Goal: Transaction & Acquisition: Subscribe to service/newsletter

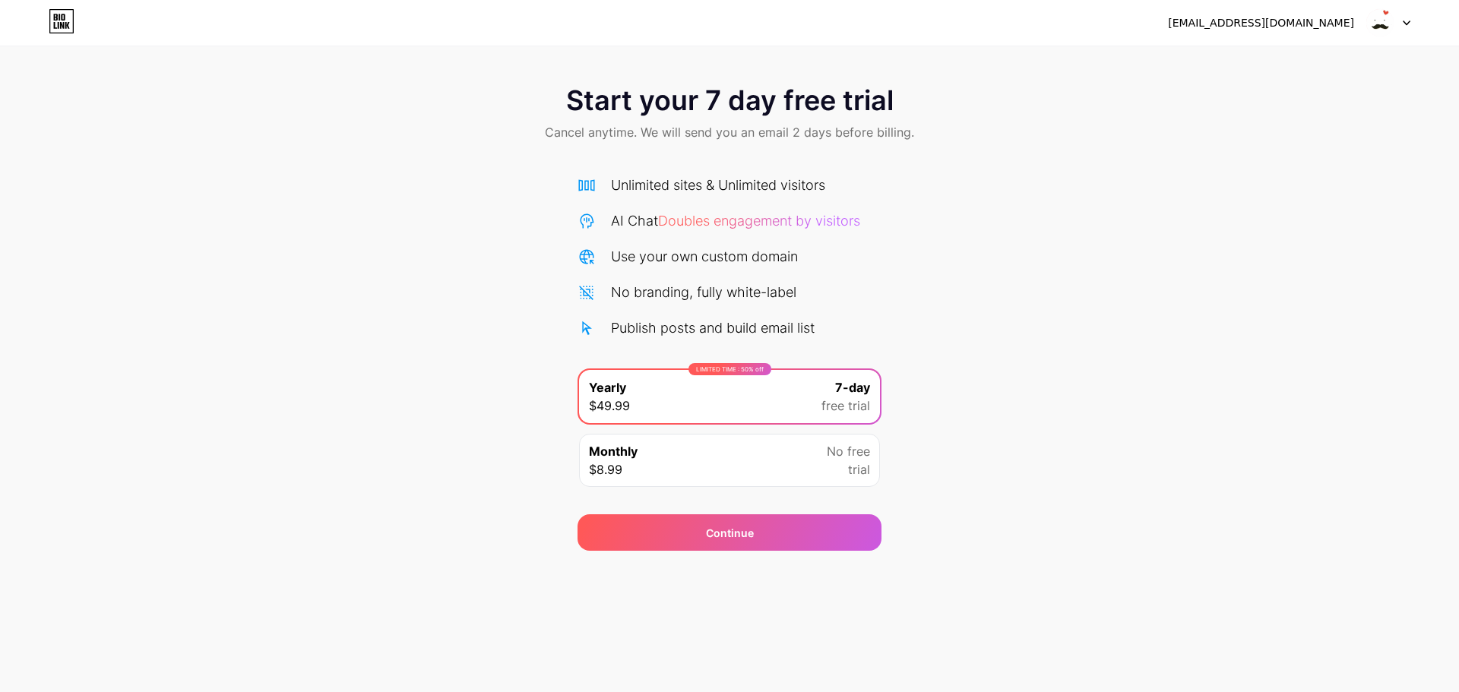
click at [1282, 28] on div "maning.tararuk@gmail.com" at bounding box center [1261, 23] width 186 height 16
click at [246, 320] on div "Start your 7 day free trial Cancel anytime. We will send you an email 2 days be…" at bounding box center [729, 310] width 1459 height 481
drag, startPoint x: 856, startPoint y: 441, endPoint x: 866, endPoint y: 441, distance: 9.9
click at [861, 441] on div "Monthly $8.99 No free trial" at bounding box center [729, 460] width 301 height 53
click at [1174, 381] on div "Start your 7 day free trial Cancel anytime. We will send you an email 2 days be…" at bounding box center [729, 310] width 1459 height 481
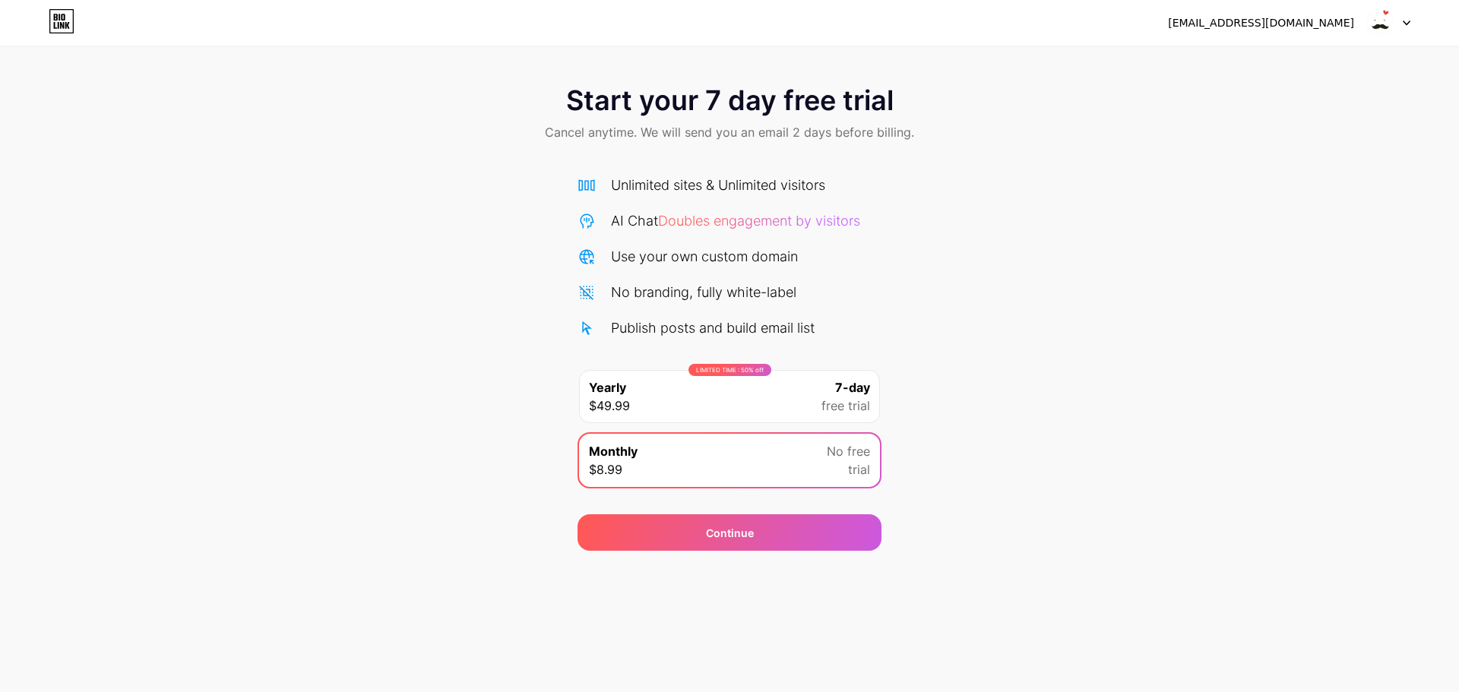
click at [65, 21] on icon at bounding box center [62, 21] width 26 height 24
click at [1343, 20] on div "maning.tararuk@gmail.com" at bounding box center [1261, 23] width 186 height 16
click at [1399, 27] on div at bounding box center [1389, 22] width 44 height 27
click at [1326, 17] on div "maning.tararuk@gmail.com" at bounding box center [1261, 23] width 186 height 16
click at [1309, 24] on div "maning.tararuk@gmail.com" at bounding box center [1261, 23] width 186 height 16
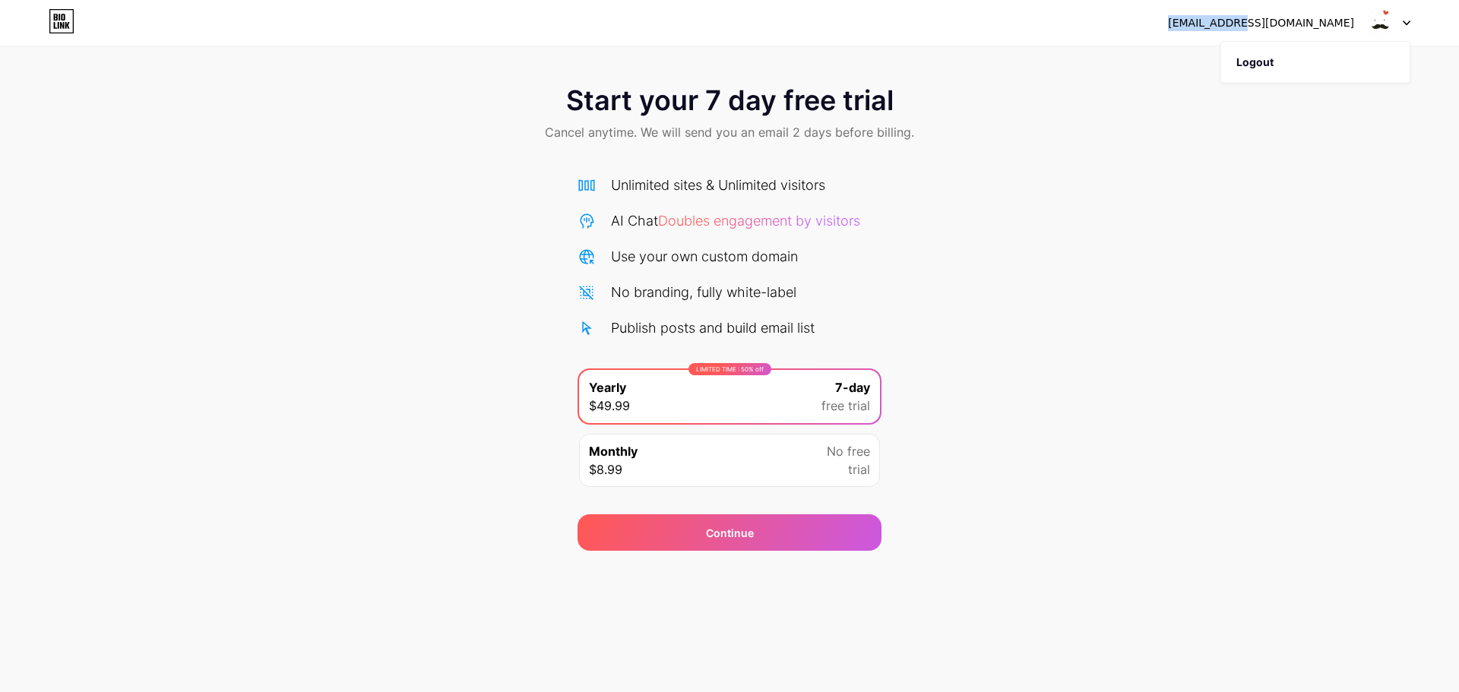
drag, startPoint x: 1281, startPoint y: 27, endPoint x: 1197, endPoint y: 28, distance: 83.6
click at [1199, 28] on div "maning.tararuk@gmail.com Logout" at bounding box center [729, 22] width 1459 height 27
click at [1201, 27] on div "maning.tararuk@gmail.com Logout" at bounding box center [729, 22] width 1459 height 27
click at [1347, 21] on div "maning.tararuk@gmail.com" at bounding box center [1261, 23] width 186 height 16
click at [1371, 17] on img at bounding box center [1380, 22] width 29 height 29
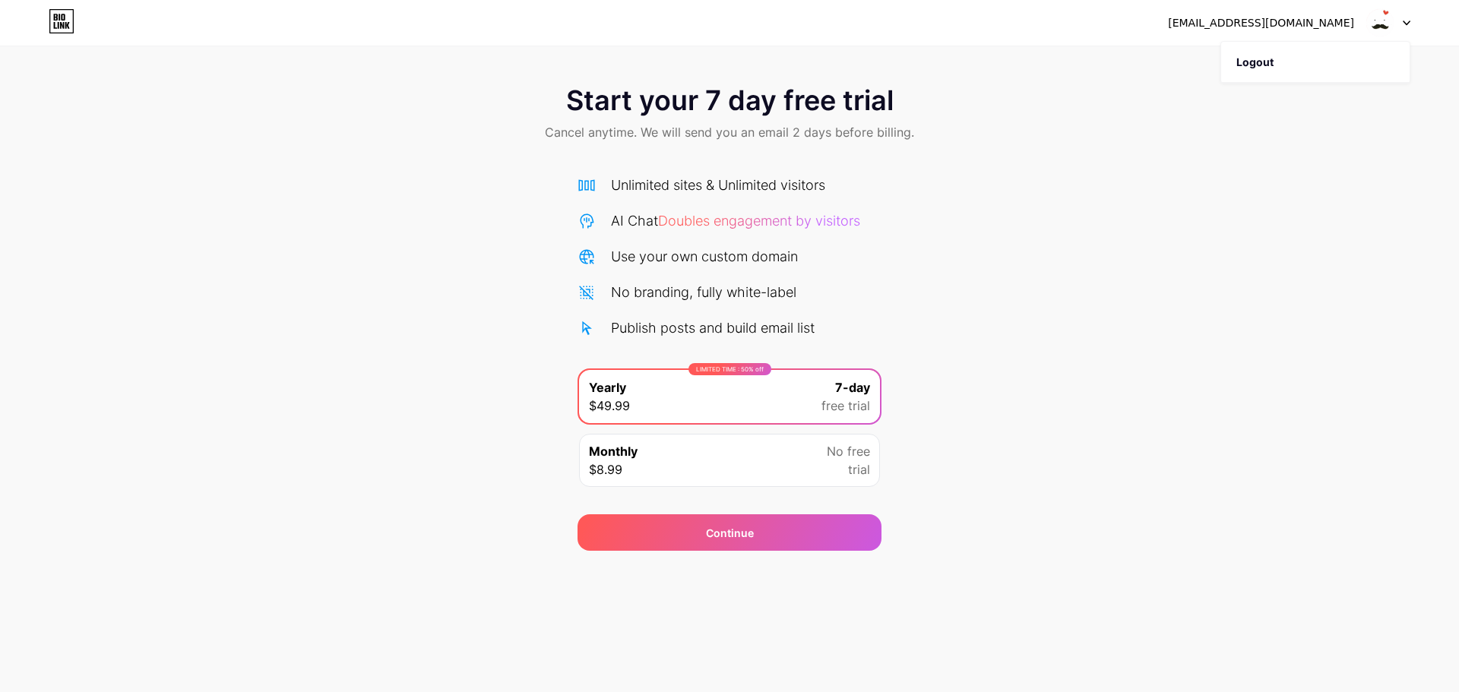
click at [1377, 16] on img at bounding box center [1380, 22] width 29 height 29
click at [1377, 15] on img at bounding box center [1380, 22] width 29 height 29
click at [1409, 17] on div at bounding box center [1389, 22] width 44 height 27
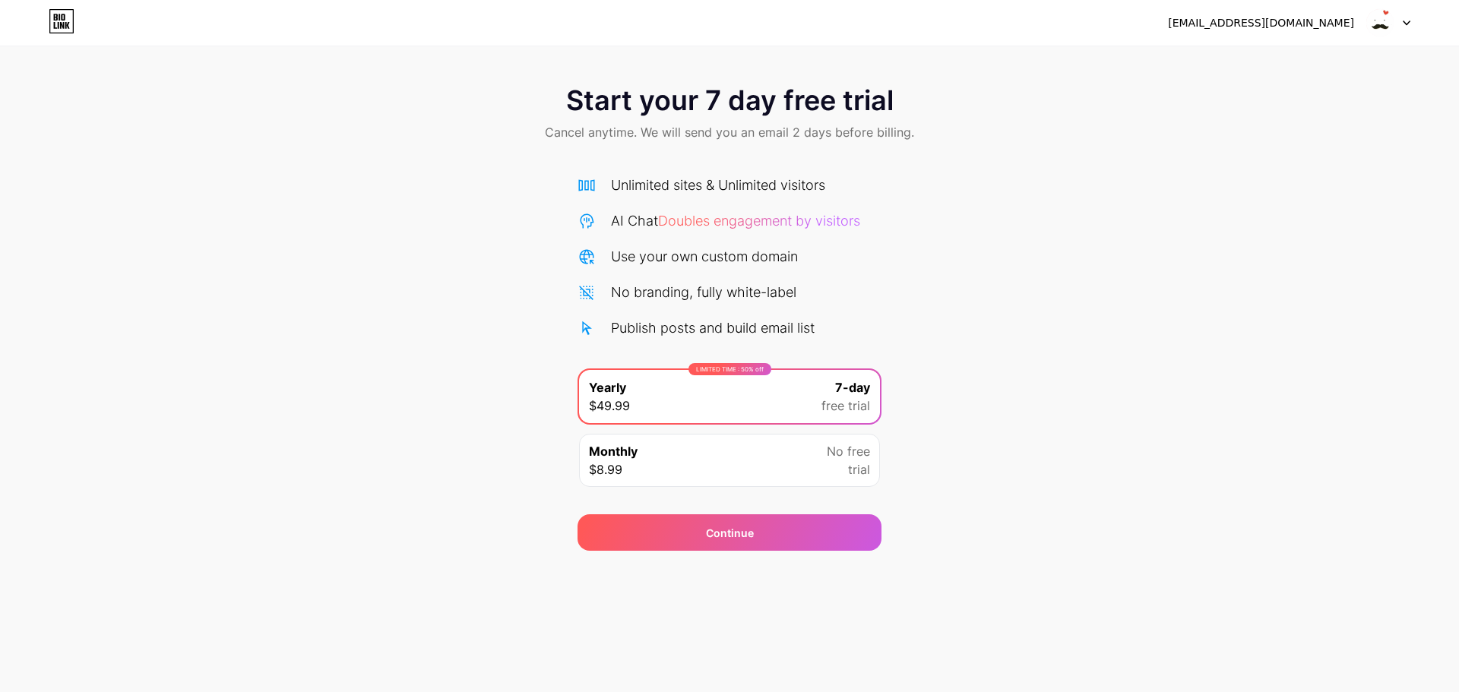
drag, startPoint x: 1409, startPoint y: 17, endPoint x: 1389, endPoint y: 23, distance: 20.5
click at [1424, 17] on div "maning.tararuk@gmail.com Logout" at bounding box center [729, 22] width 1459 height 27
click at [1383, 22] on img at bounding box center [1380, 22] width 29 height 29
click at [76, 21] on div "maning.tararuk@gmail.com Logout" at bounding box center [729, 22] width 1459 height 27
click at [52, 22] on icon at bounding box center [62, 21] width 26 height 24
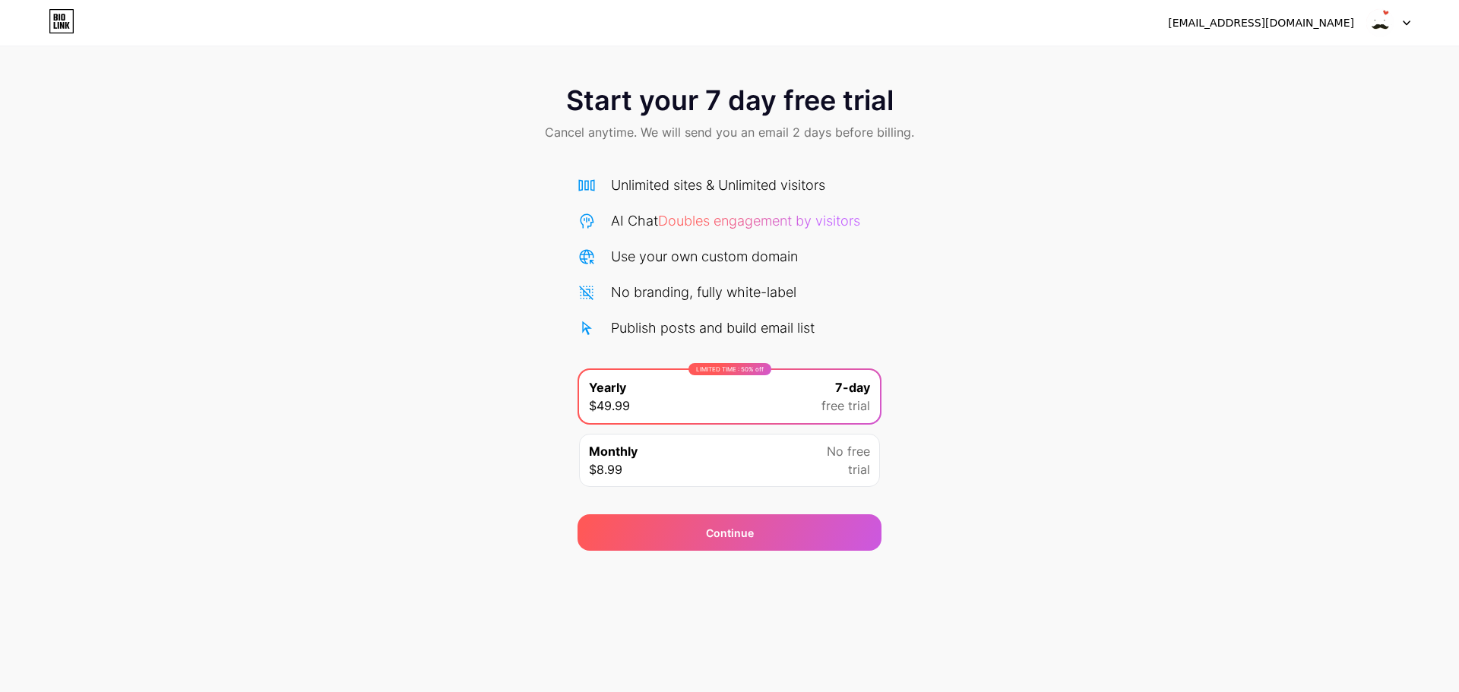
click at [70, 25] on icon at bounding box center [62, 21] width 26 height 24
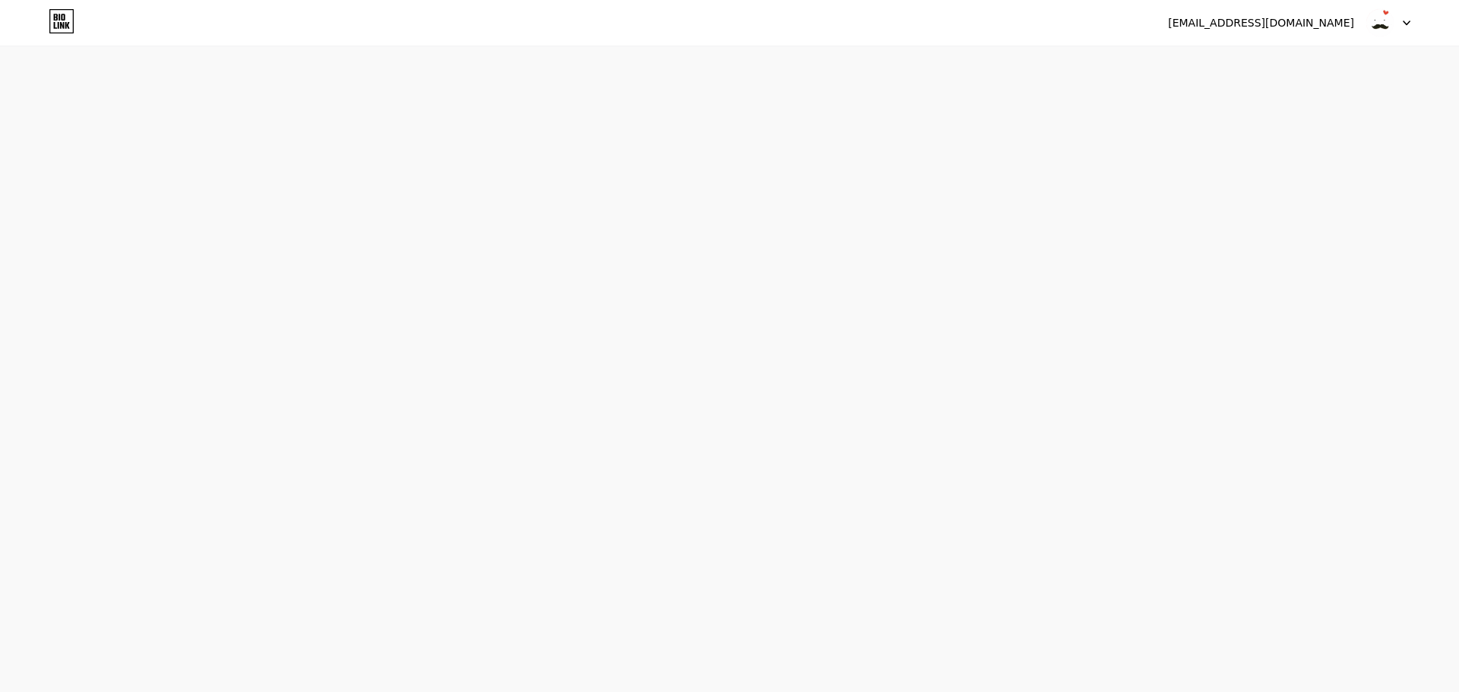
click at [57, 22] on icon at bounding box center [62, 21] width 26 height 24
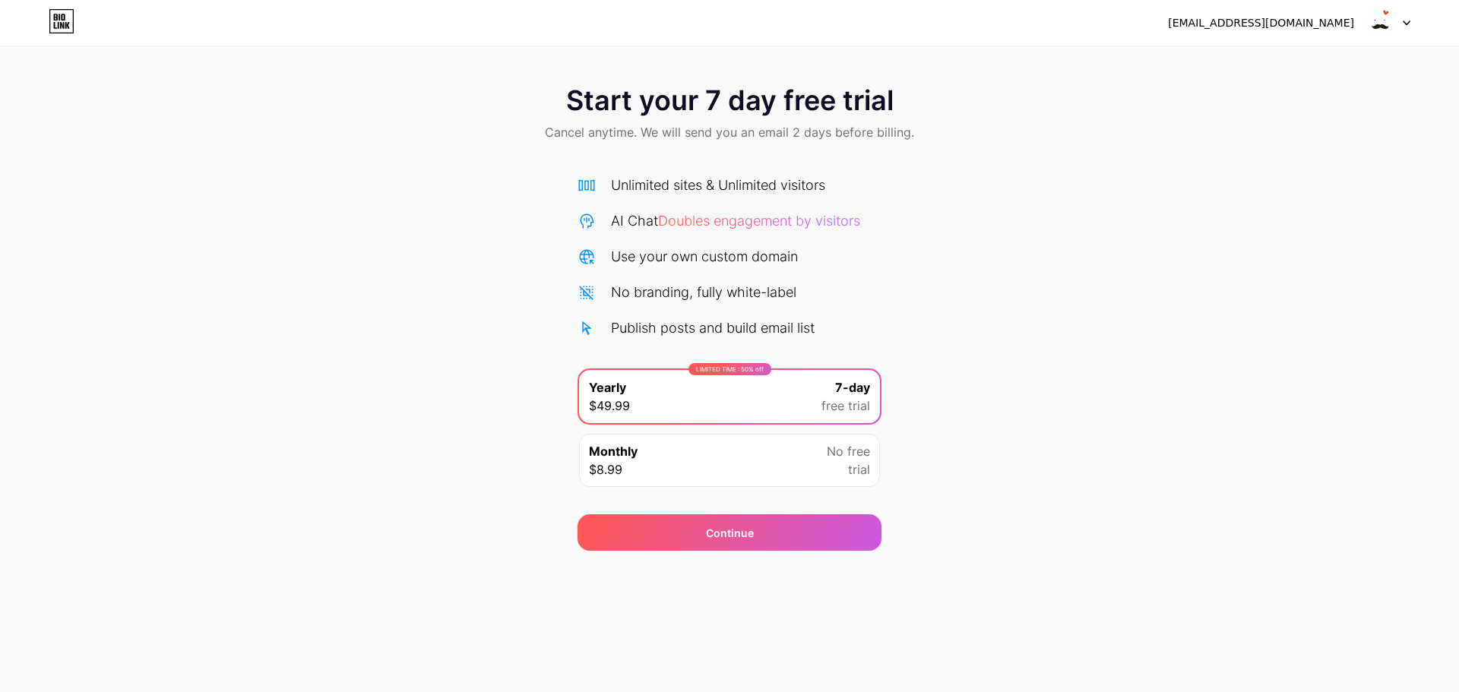
click at [987, 618] on div "maning.tararuk@gmail.com Logout Link Copied Start your 7 day free trial Cancel …" at bounding box center [729, 346] width 1459 height 692
